Goal: Information Seeking & Learning: Learn about a topic

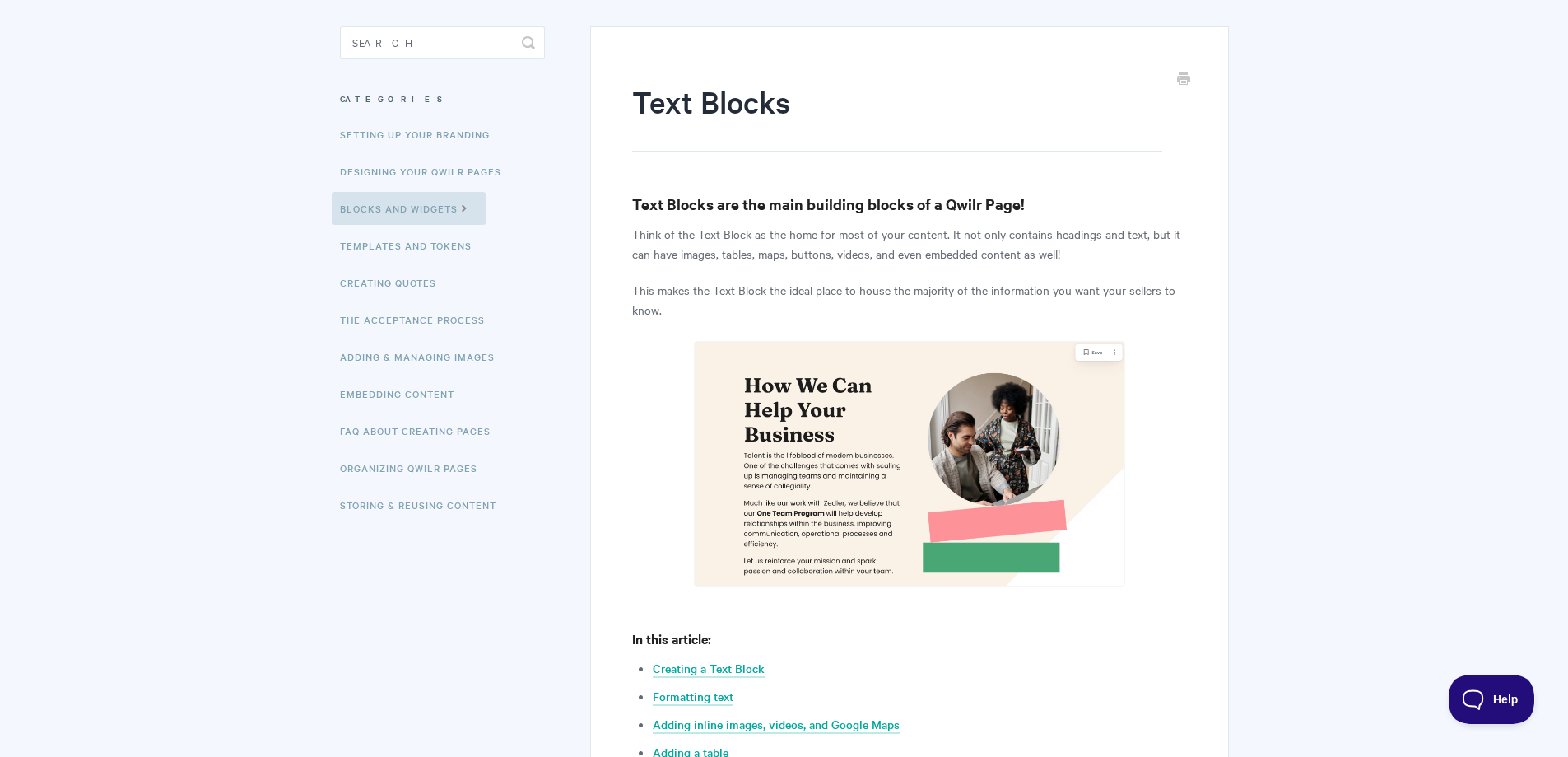
scroll to position [165, 0]
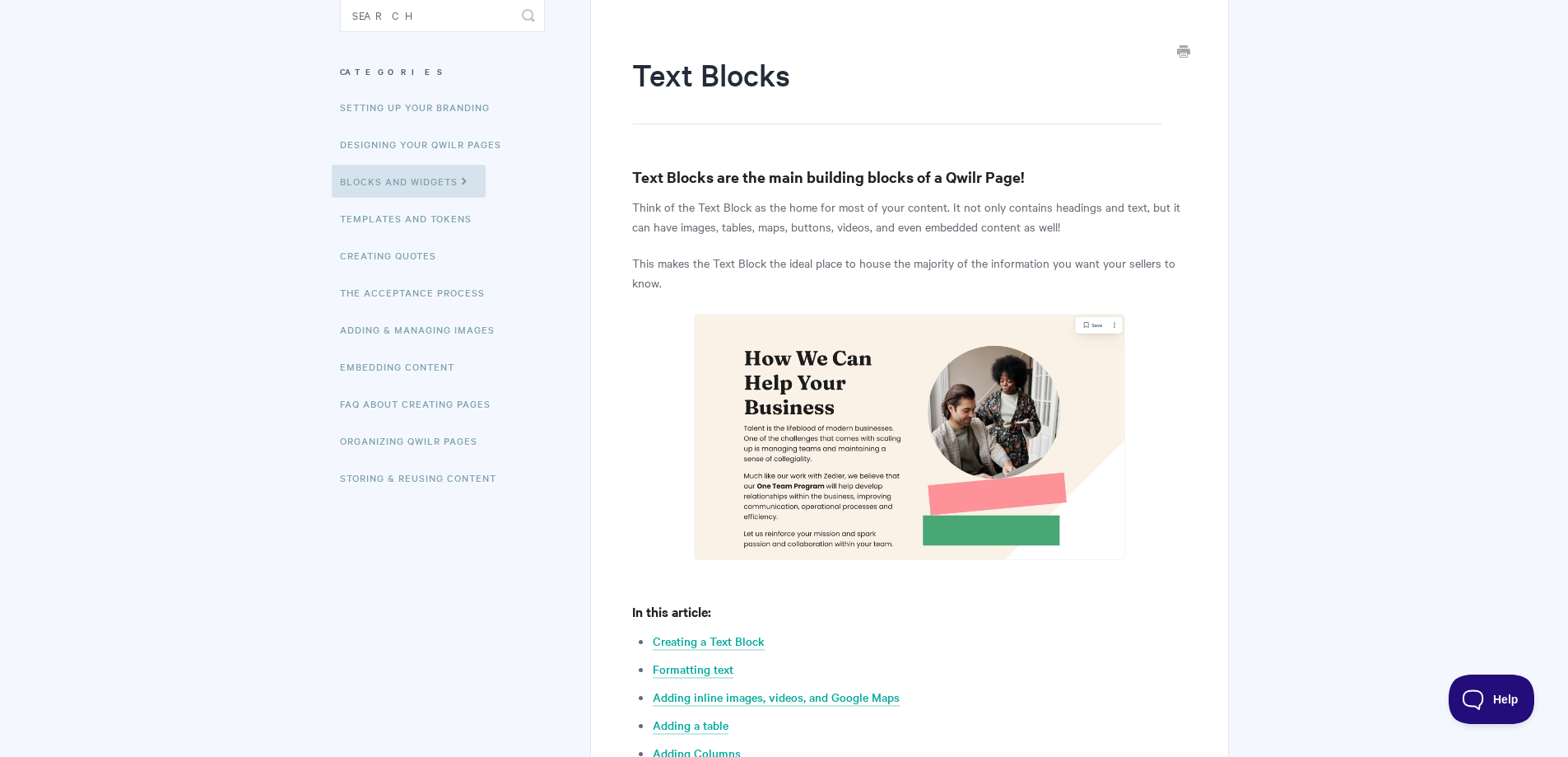
click at [1178, 48] on icon "Print this Article" at bounding box center [1182, 50] width 13 height 13
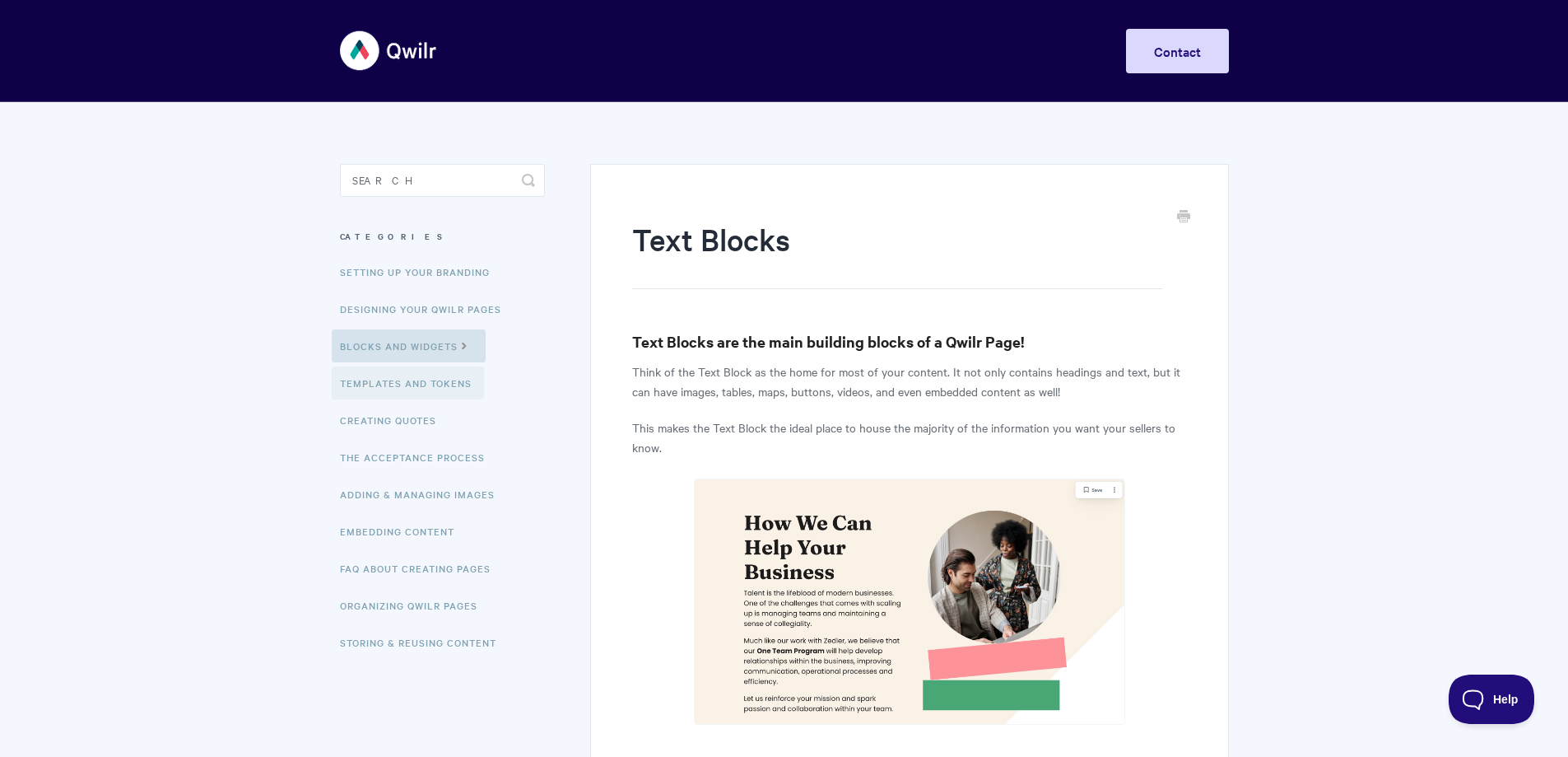
click at [410, 385] on link "Templates and Tokens" at bounding box center [407, 383] width 152 height 33
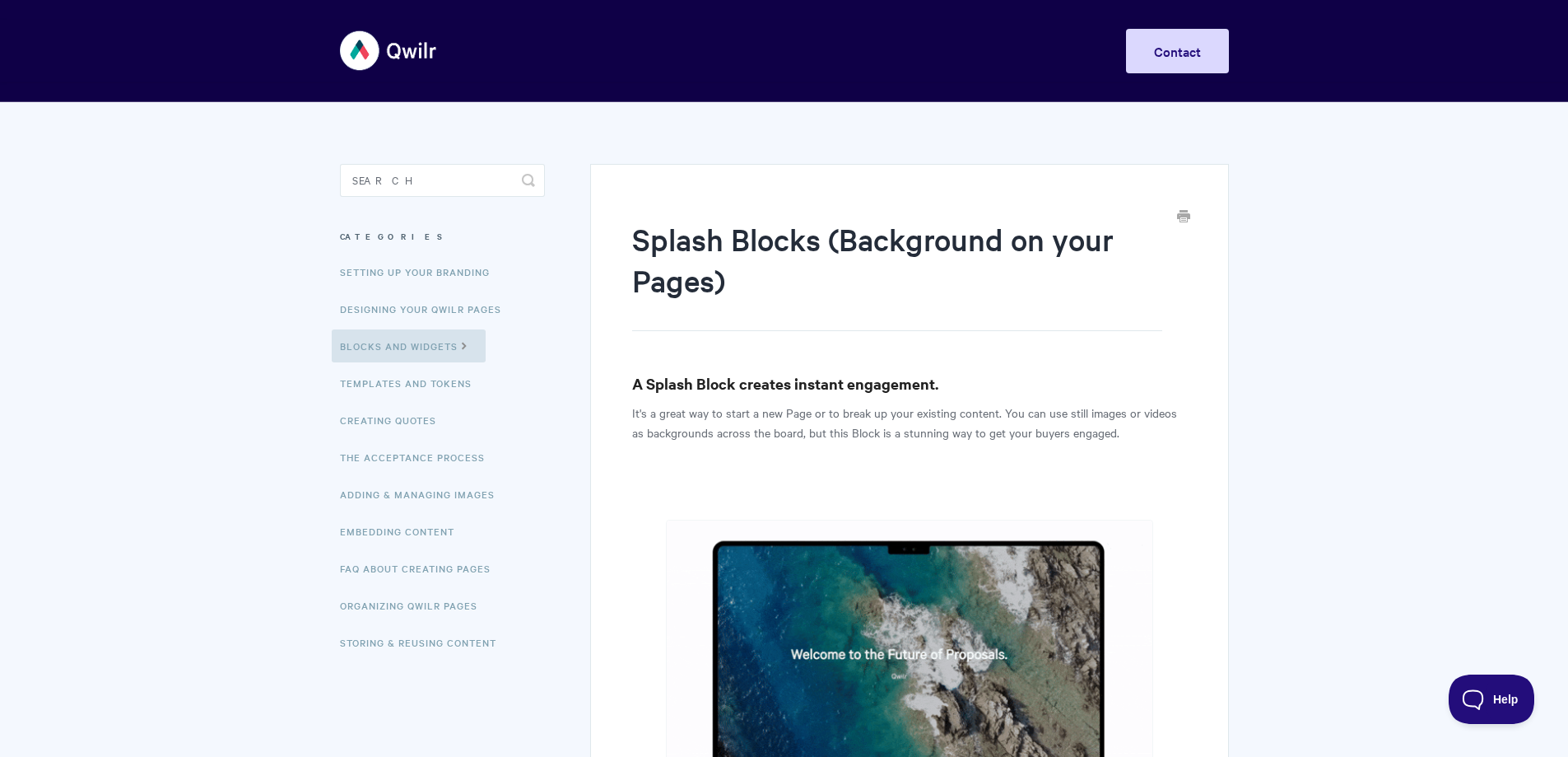
click at [1184, 212] on icon "Print this Article" at bounding box center [1182, 215] width 13 height 13
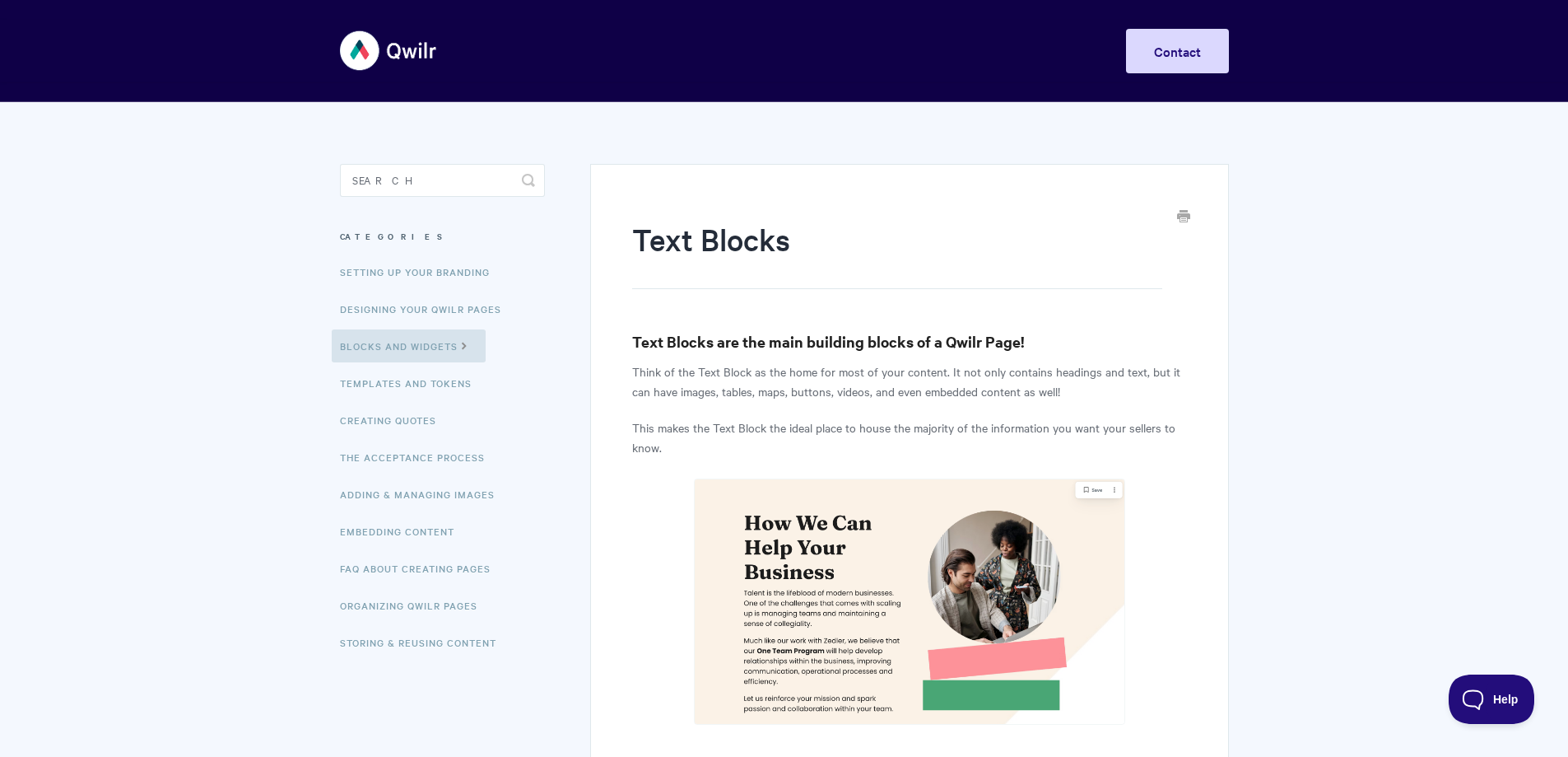
click at [1182, 212] on icon "Print this Article" at bounding box center [1182, 215] width 13 height 13
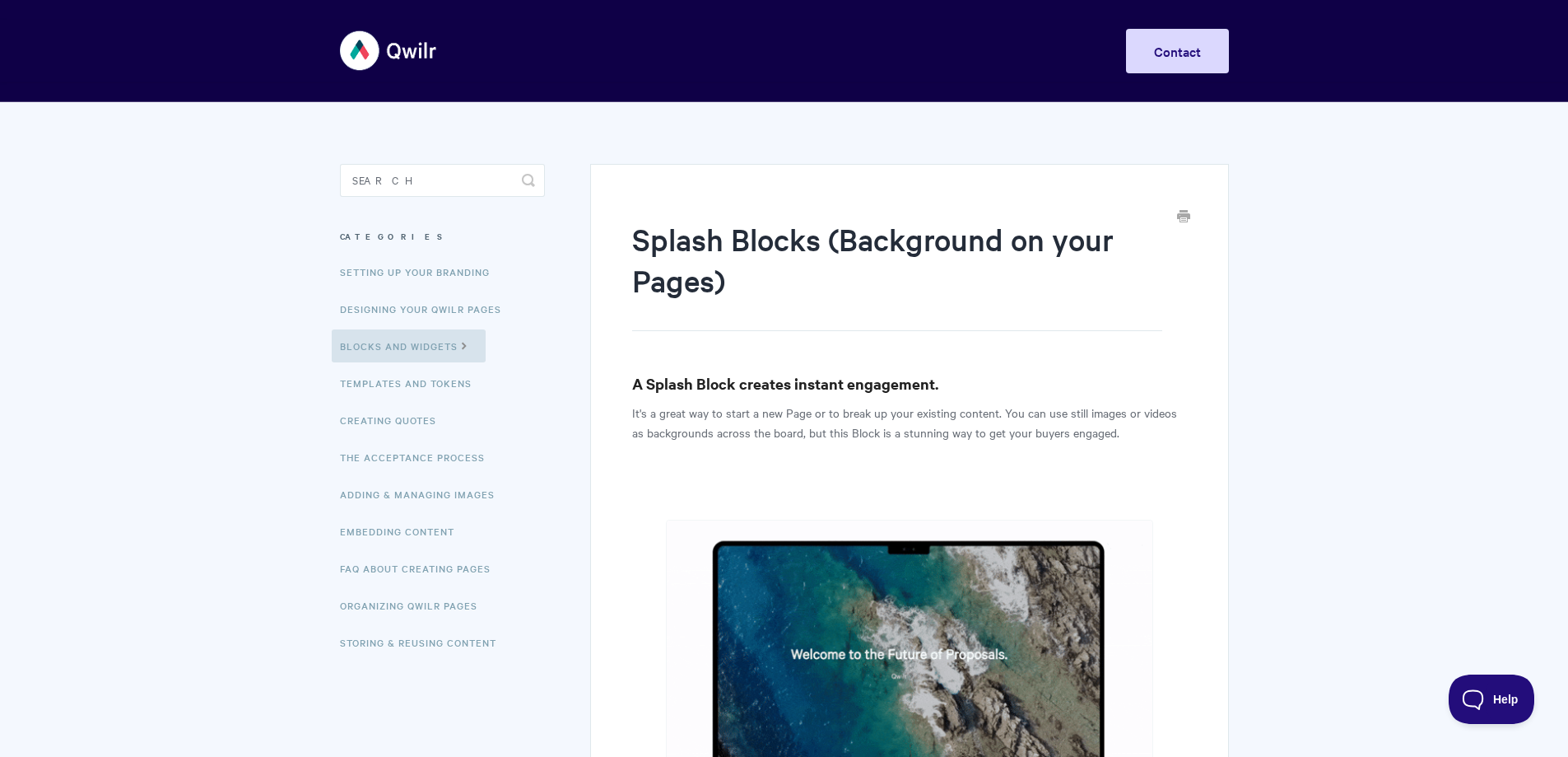
click at [1181, 212] on icon "Print this Article" at bounding box center [1182, 215] width 13 height 13
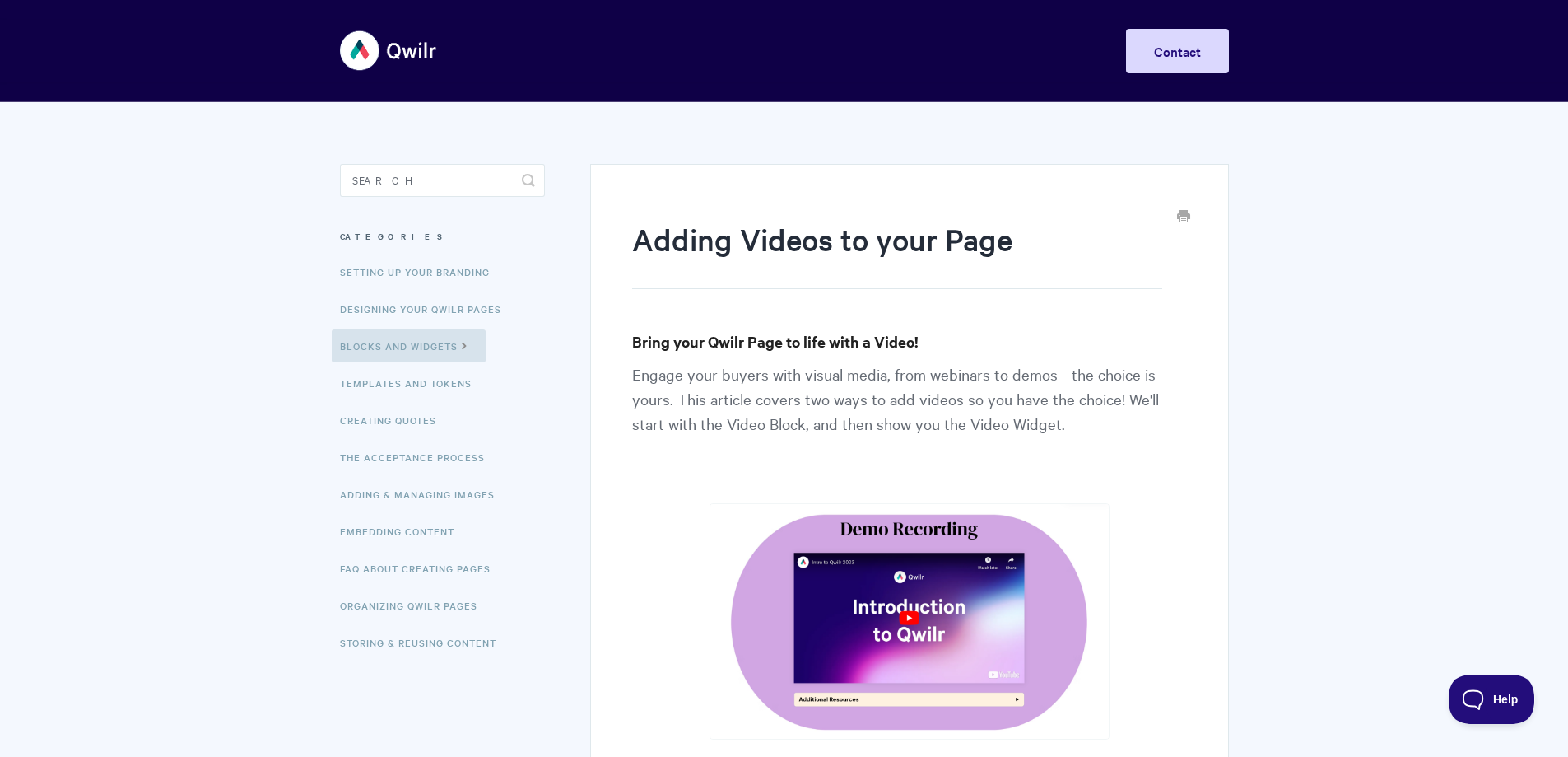
click at [1179, 212] on icon "Print this Article" at bounding box center [1182, 215] width 13 height 13
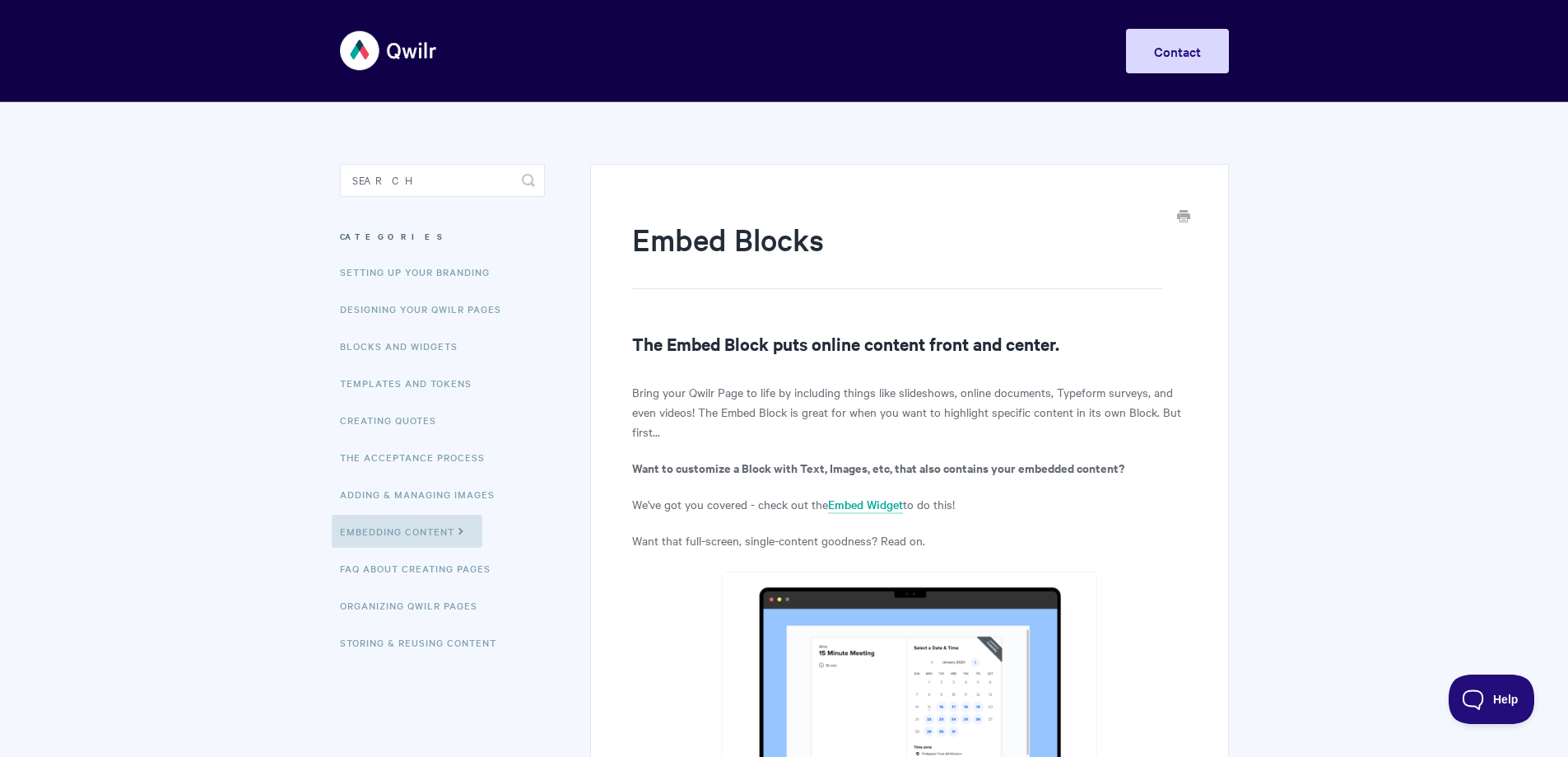
click at [1183, 212] on icon "Print this Article" at bounding box center [1182, 215] width 13 height 13
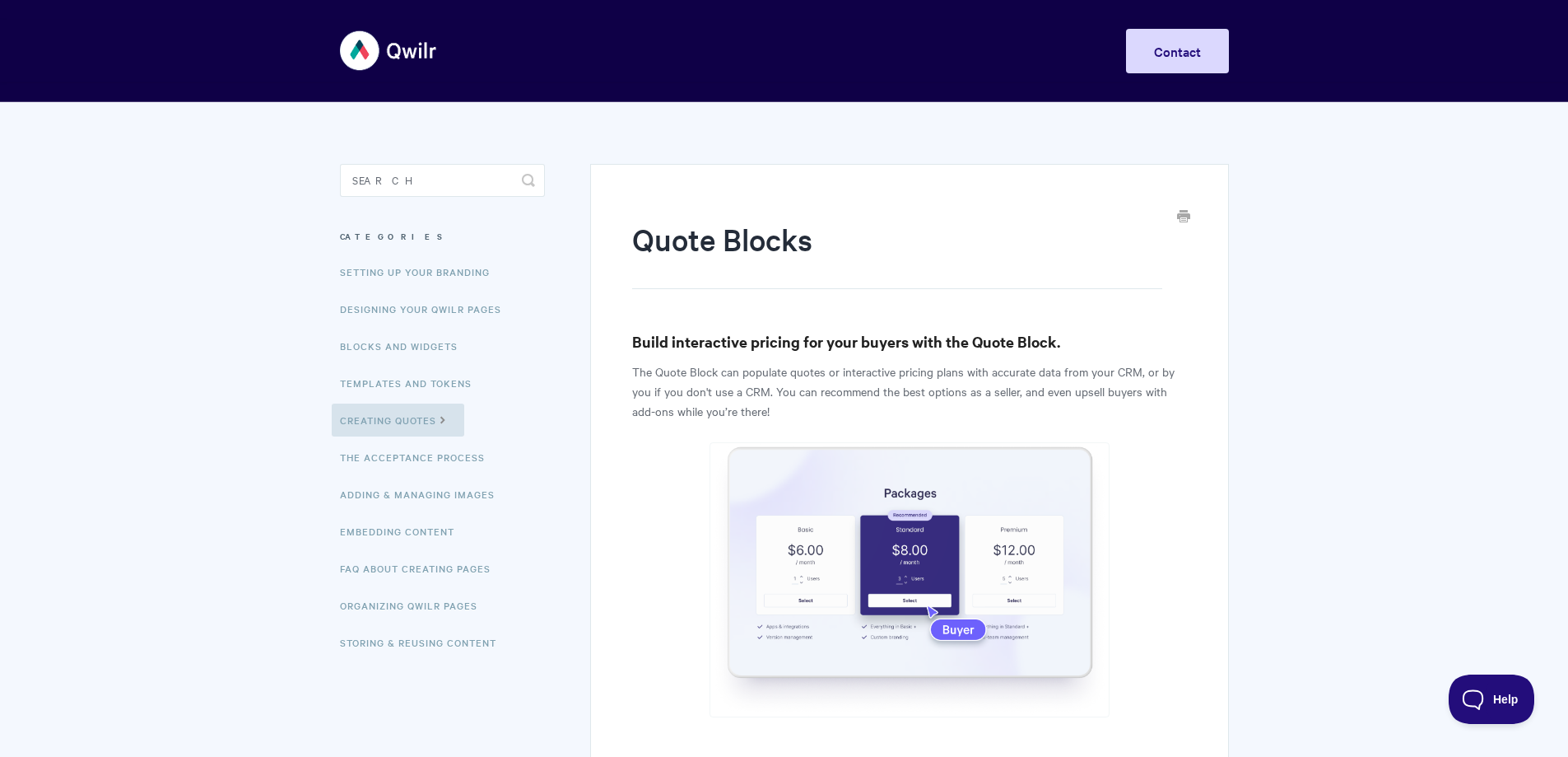
click at [1181, 212] on icon "Print this Article" at bounding box center [1182, 215] width 13 height 13
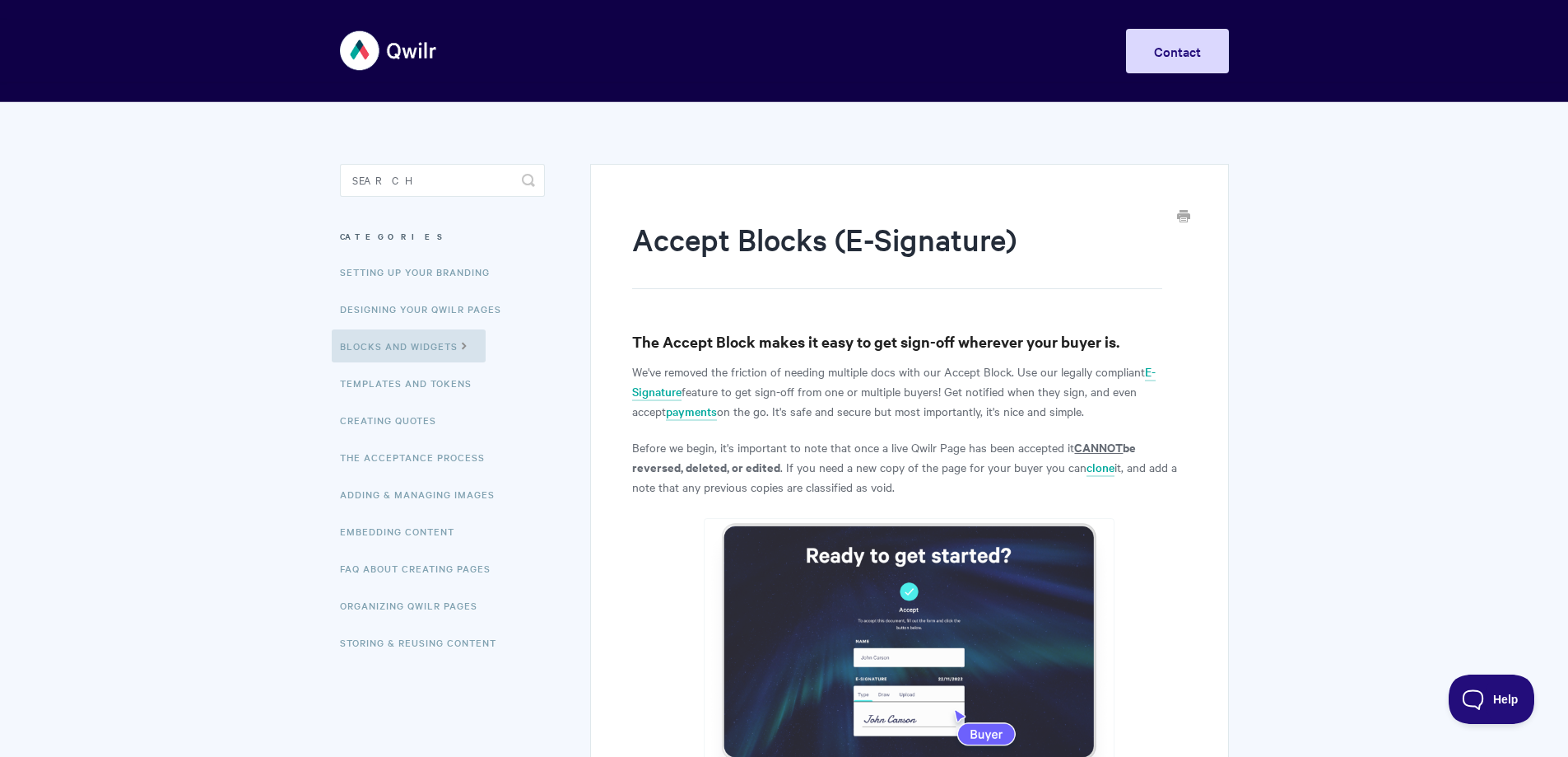
click at [1181, 211] on icon "Print this Article" at bounding box center [1182, 215] width 13 height 13
click at [1185, 216] on icon "Print this Article" at bounding box center [1182, 215] width 13 height 13
click at [1179, 213] on icon "Print this Article" at bounding box center [1182, 215] width 13 height 13
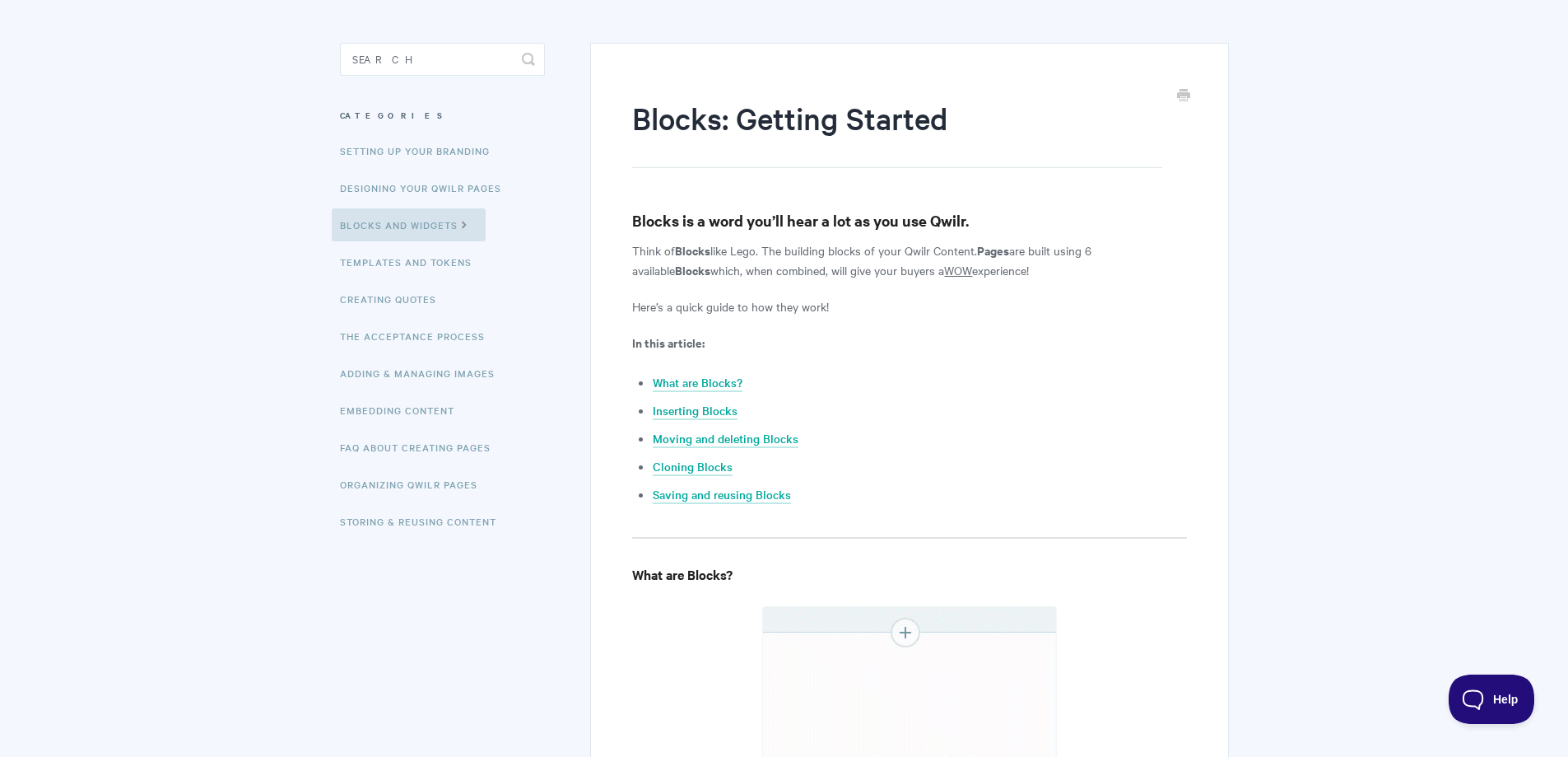
scroll to position [62, 0]
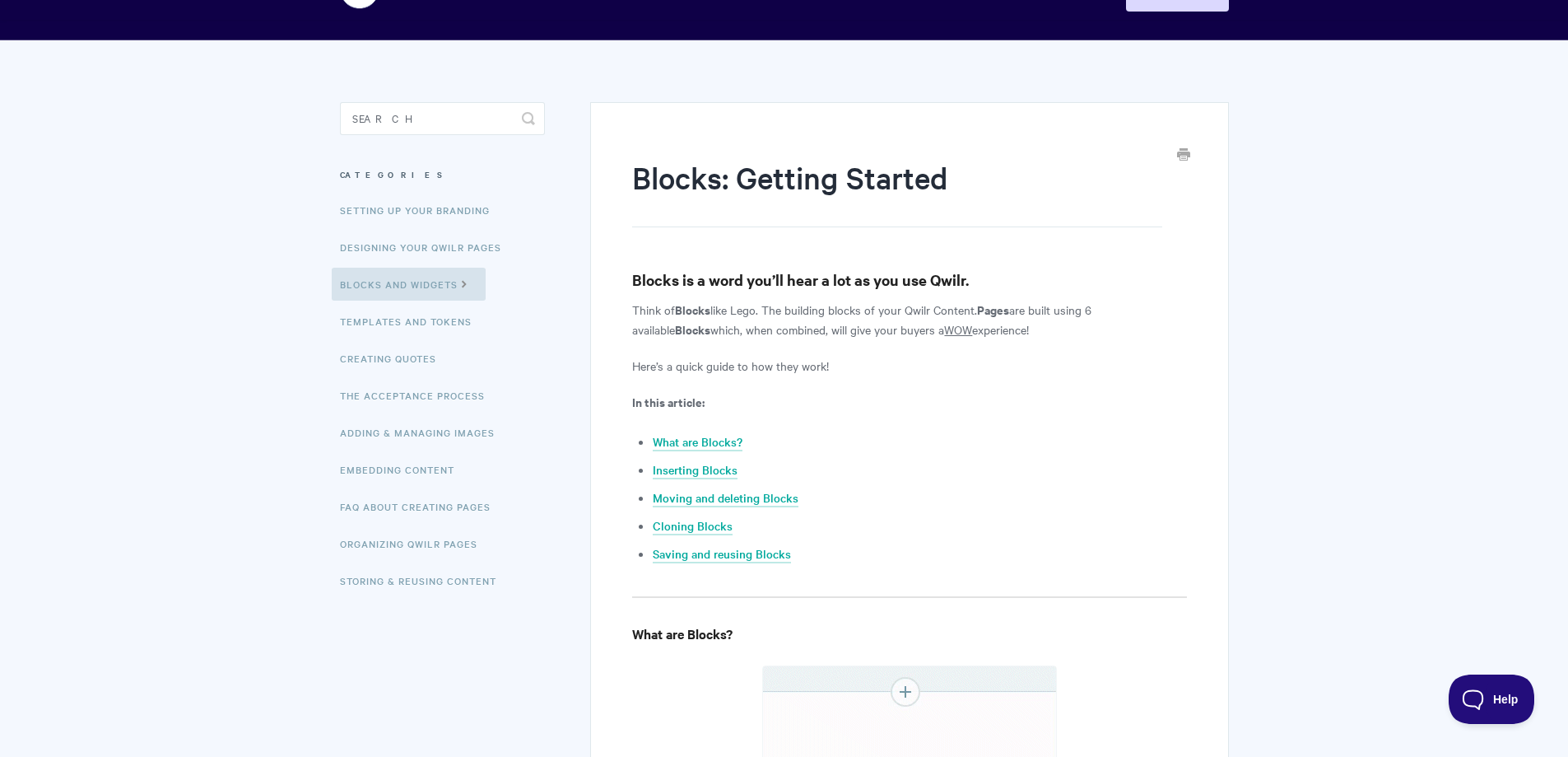
click at [1178, 153] on icon "Print this Article" at bounding box center [1182, 153] width 13 height 13
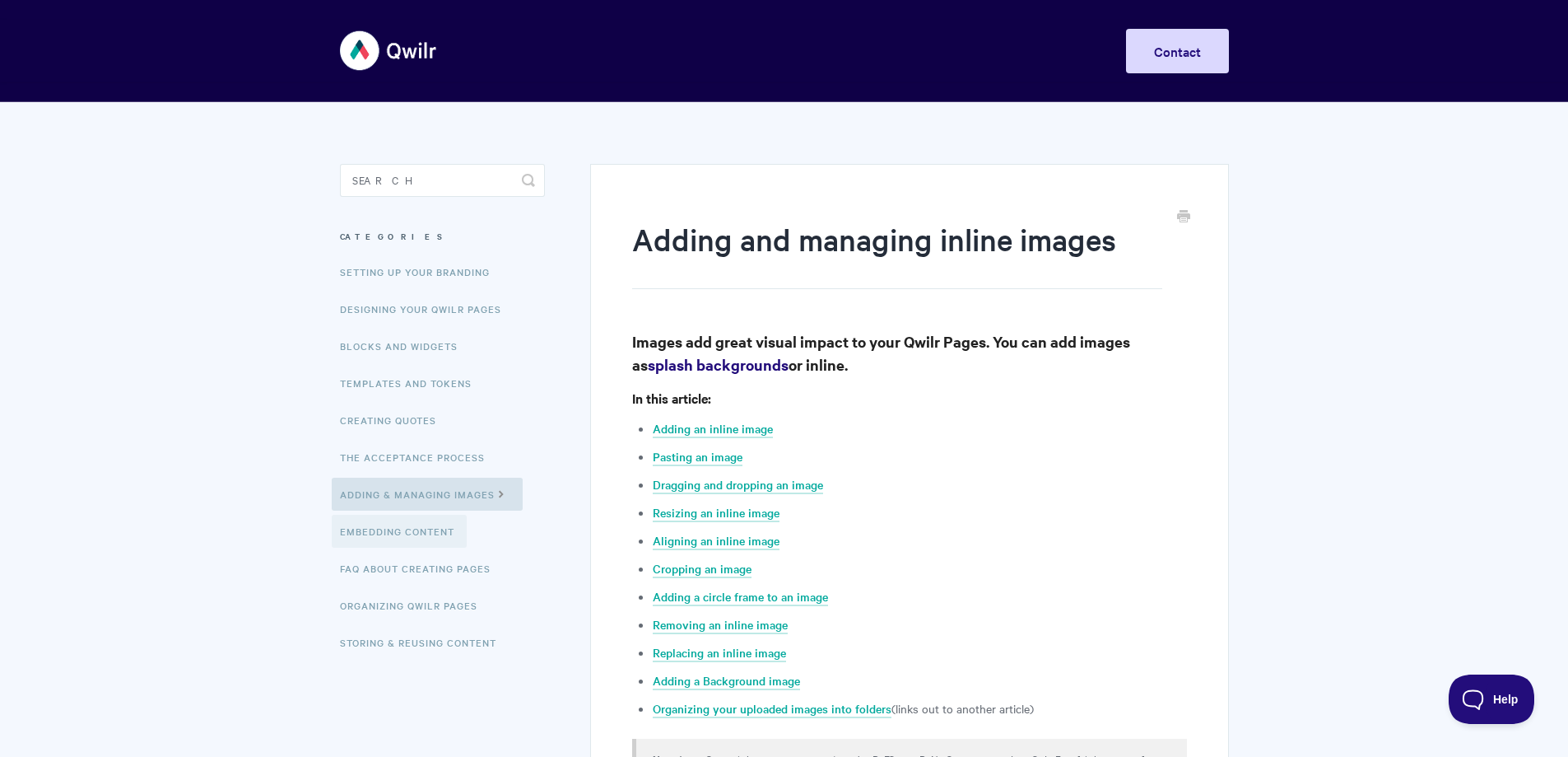
click at [397, 530] on link "Embedding Content" at bounding box center [399, 531] width 135 height 33
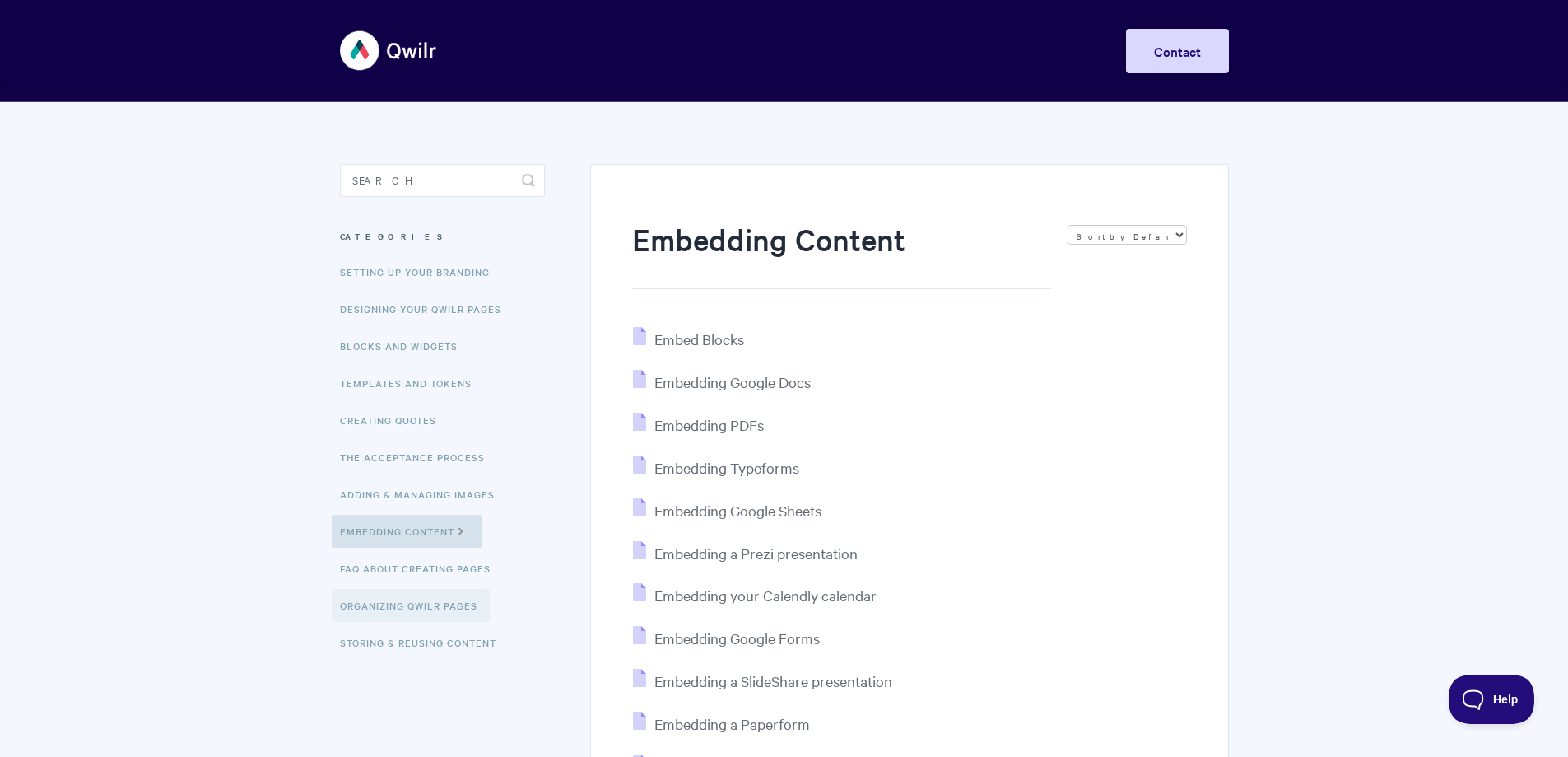
click at [426, 606] on link "Organizing Qwilr Pages" at bounding box center [410, 606] width 158 height 33
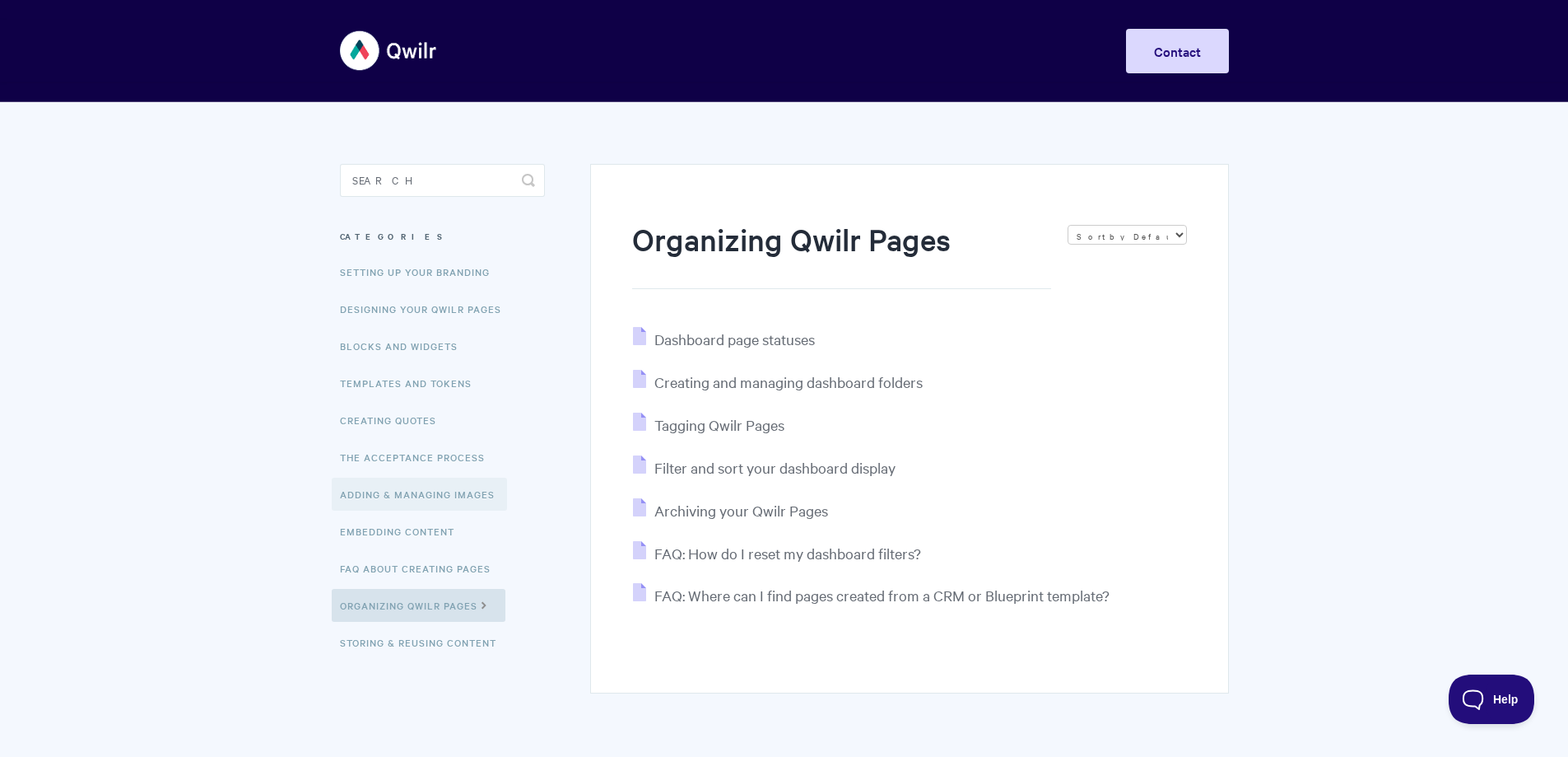
click at [395, 495] on link "Adding & Managing Images" at bounding box center [419, 494] width 176 height 33
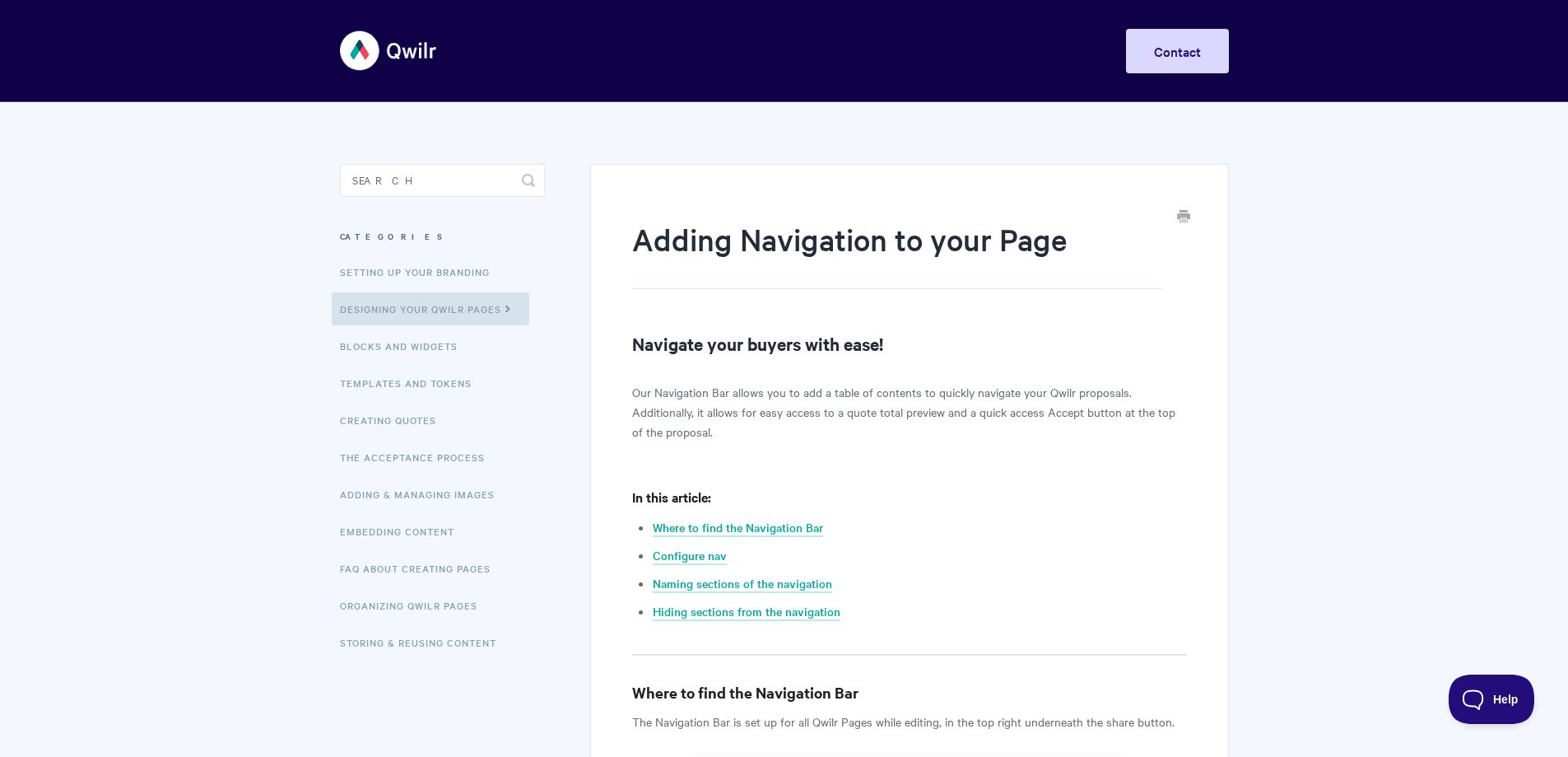
click at [1181, 210] on icon "Print this Article" at bounding box center [1182, 215] width 13 height 13
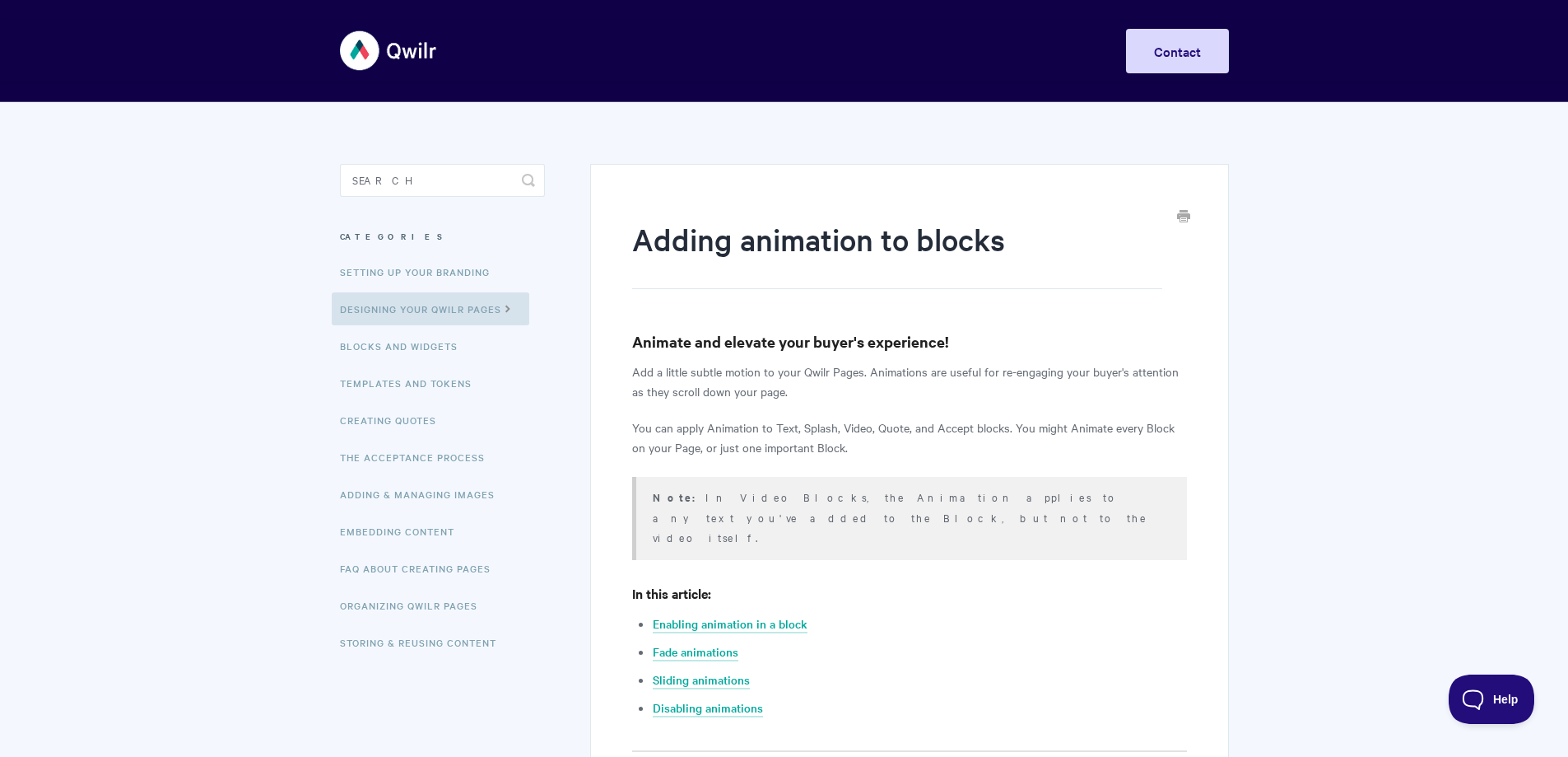
click at [1183, 214] on icon "Print this Article" at bounding box center [1182, 215] width 13 height 13
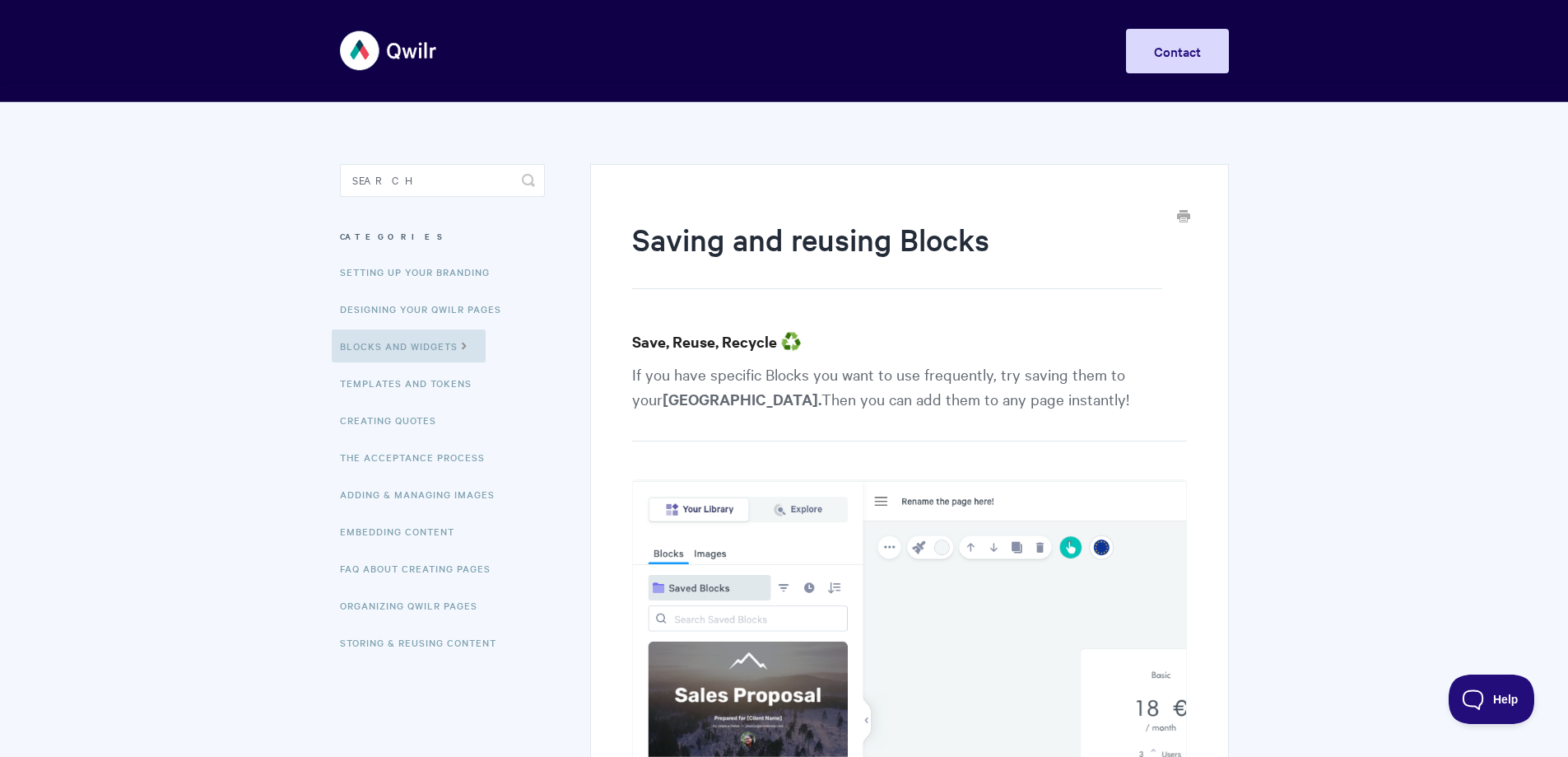
click at [1181, 212] on icon "Print this Article" at bounding box center [1182, 215] width 13 height 13
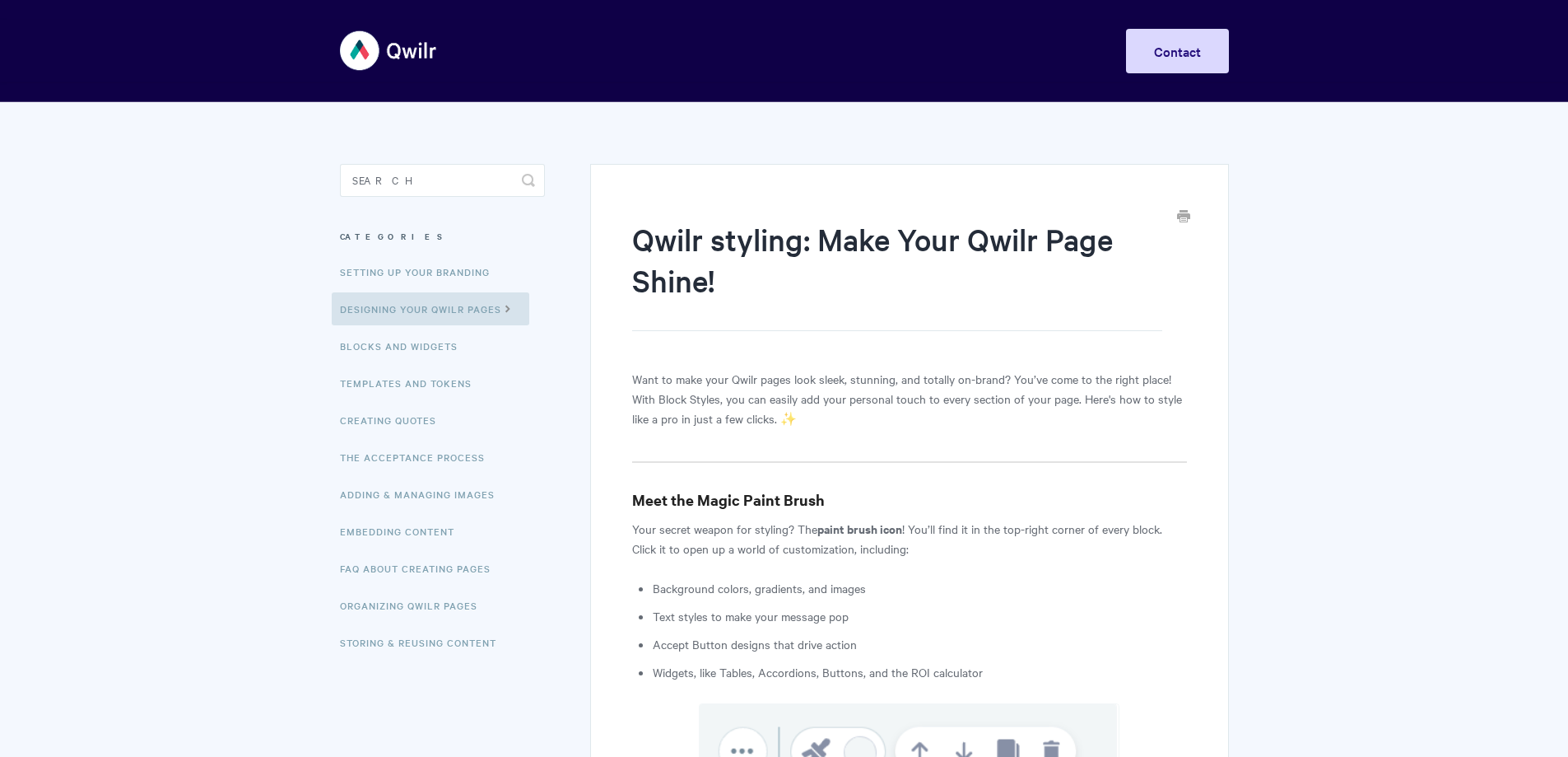
click at [1184, 215] on icon "Print this Article" at bounding box center [1182, 215] width 13 height 13
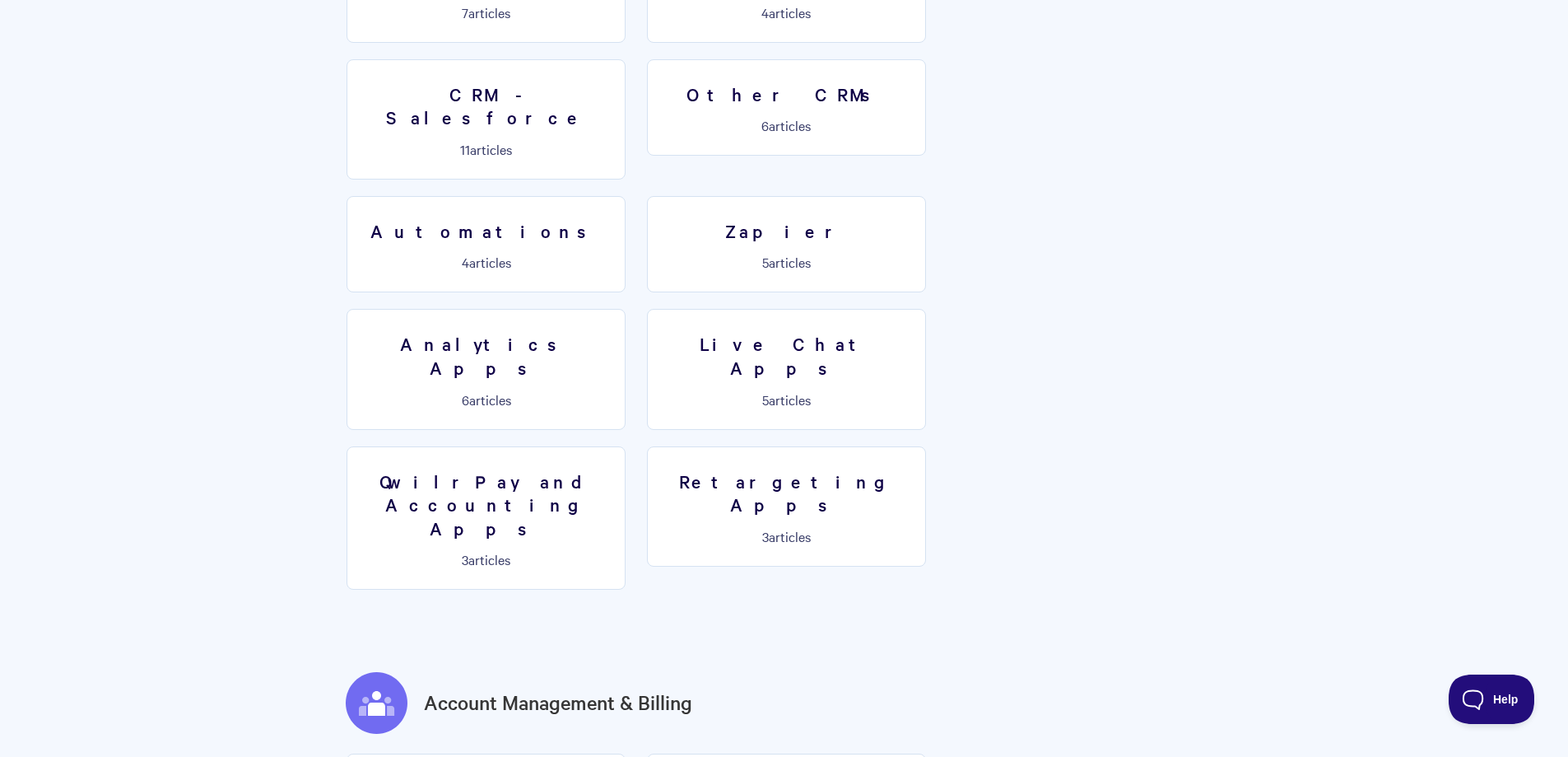
scroll to position [2607, 0]
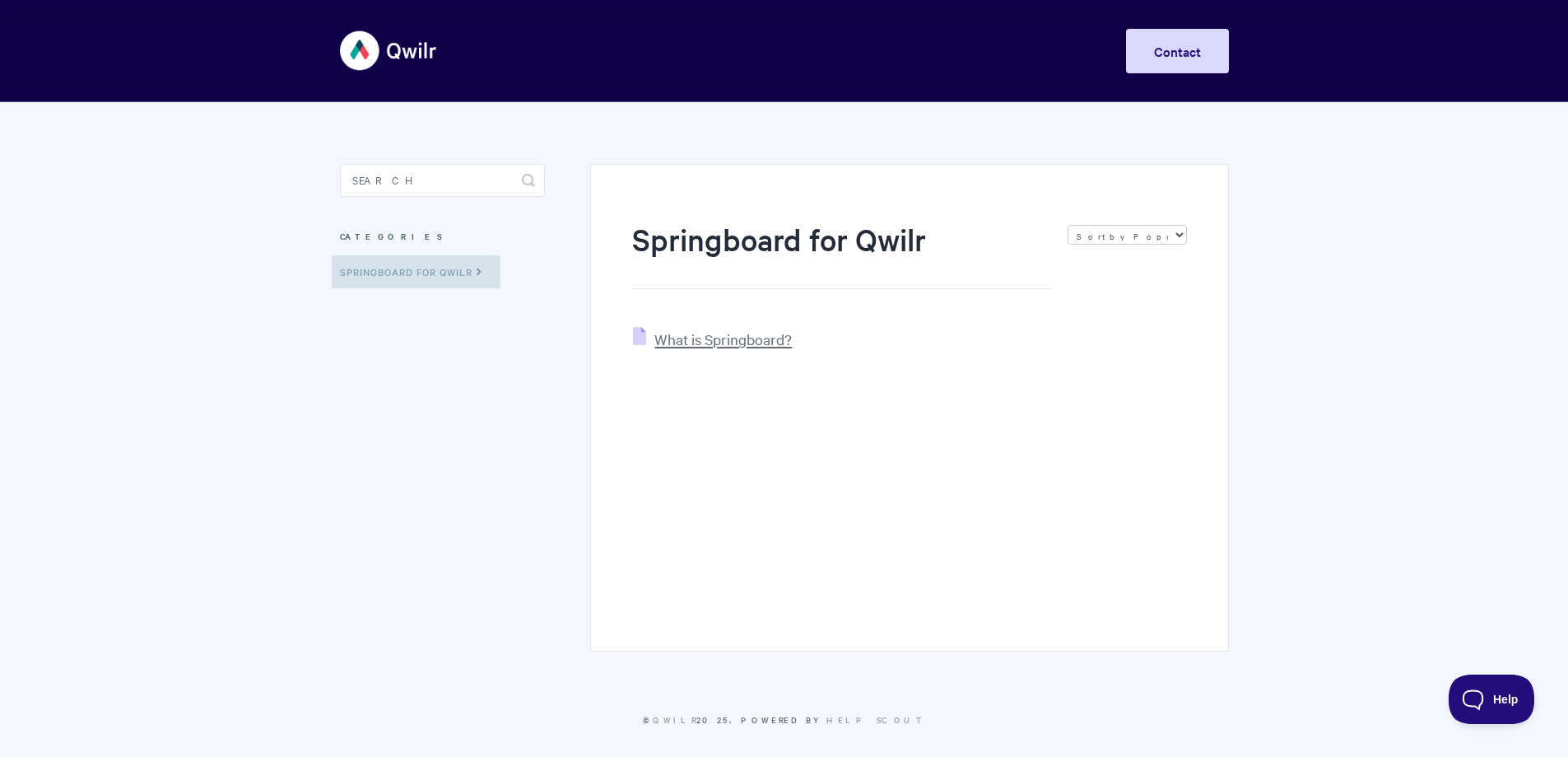
click at [749, 343] on span "What is Springboard?" at bounding box center [723, 338] width 137 height 19
